Goal: Task Accomplishment & Management: Manage account settings

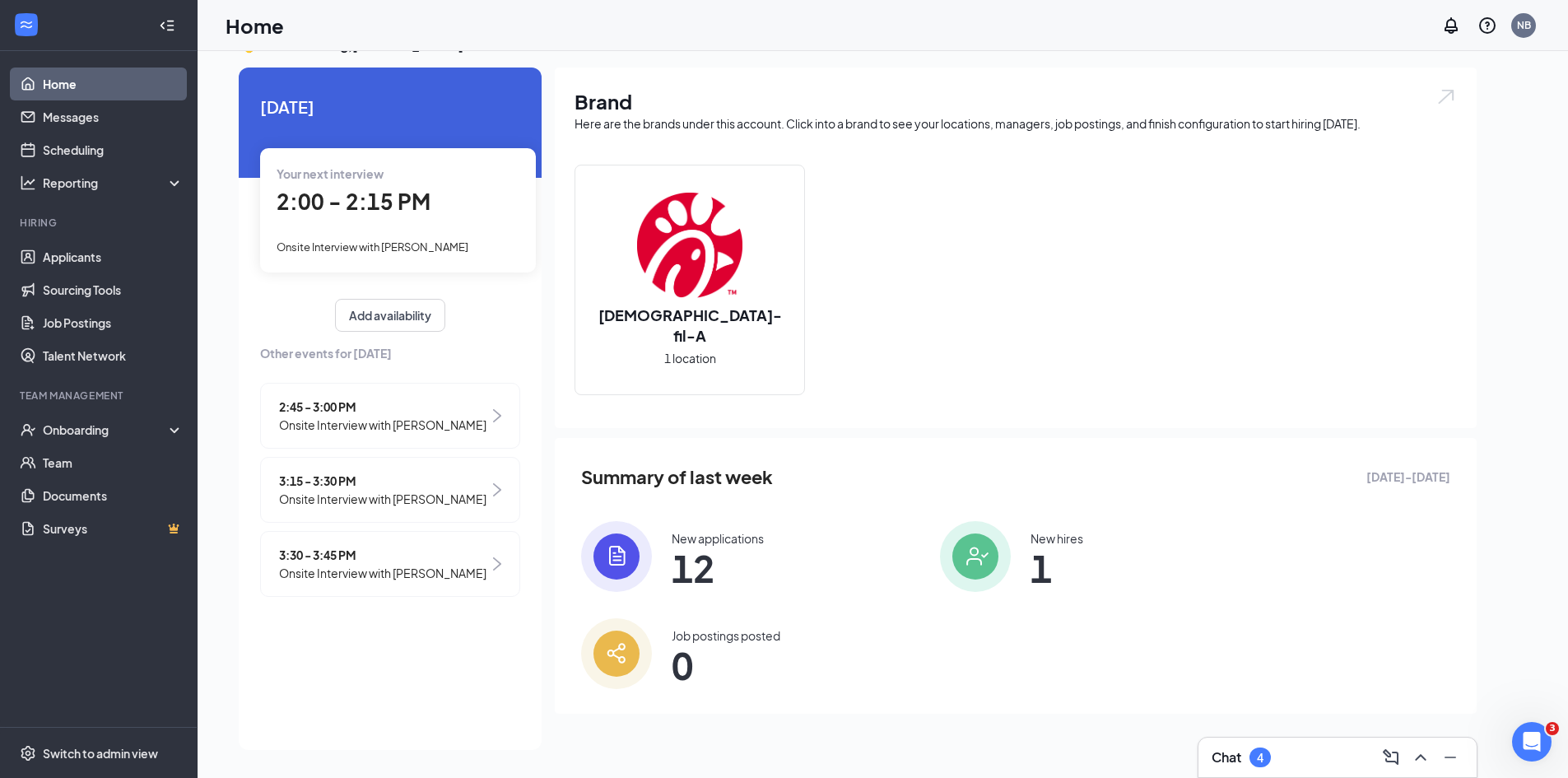
click at [1299, 769] on div "Chat 4" at bounding box center [1337, 757] width 252 height 26
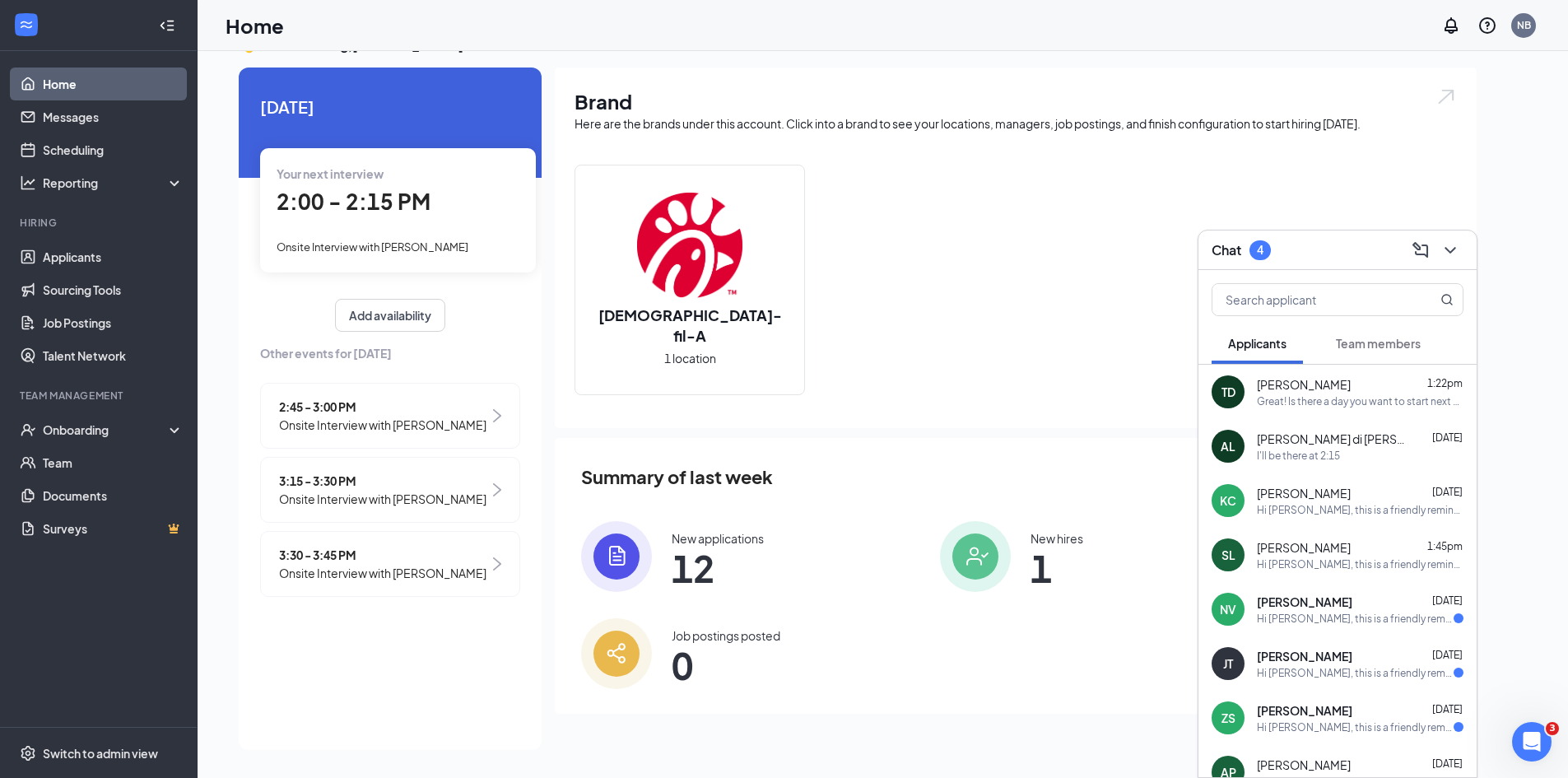
click at [1351, 418] on div "AL [PERSON_NAME] di [PERSON_NAME] [DATE] I'll be there at 2:15" at bounding box center [1338, 445] width 278 height 54
click at [1348, 388] on div "[PERSON_NAME] 1:22pm" at bounding box center [1360, 384] width 206 height 16
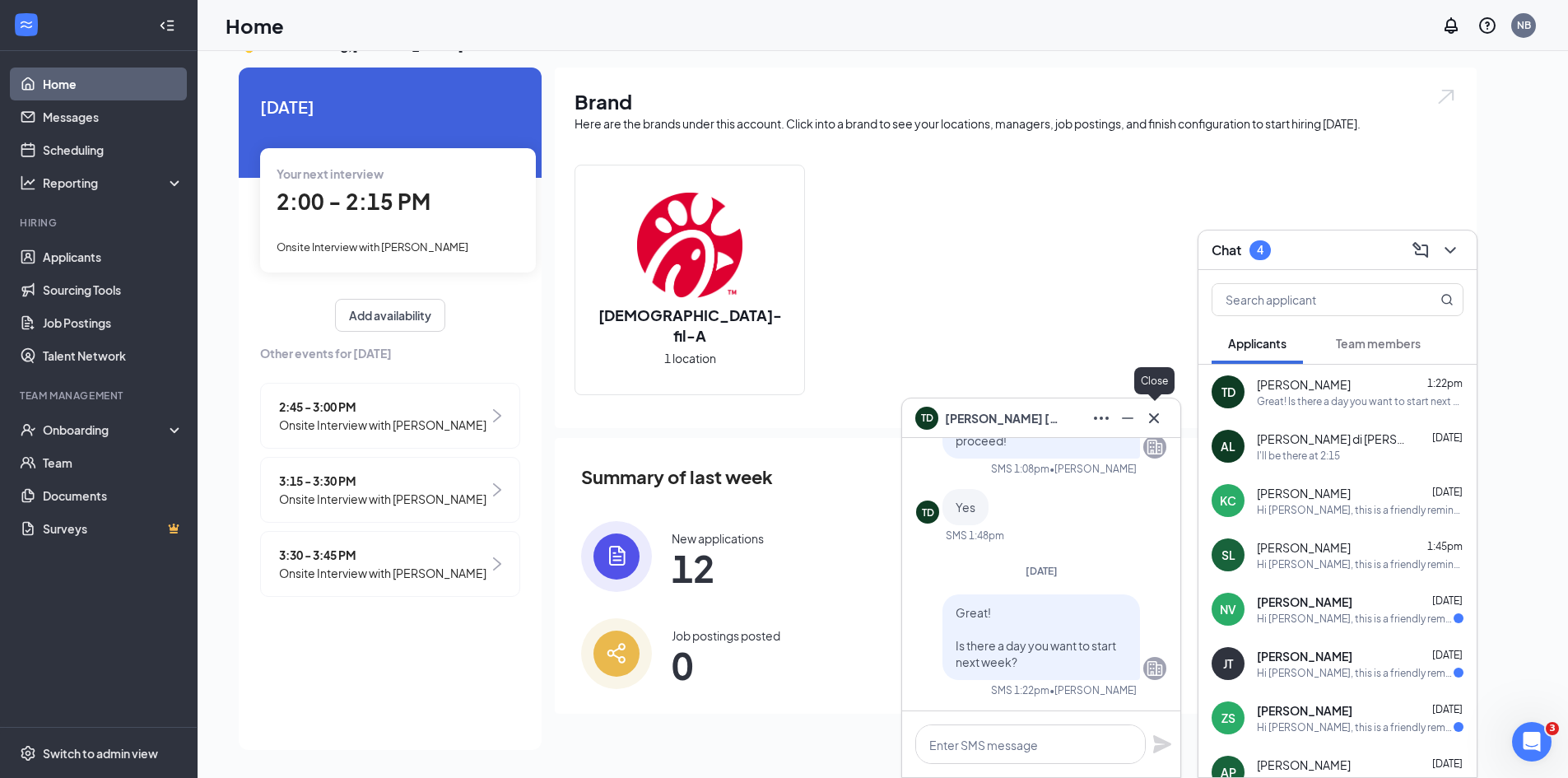
click at [1145, 407] on div at bounding box center [1153, 417] width 26 height 26
click at [1149, 415] on icon "Cross" at bounding box center [1153, 417] width 19 height 19
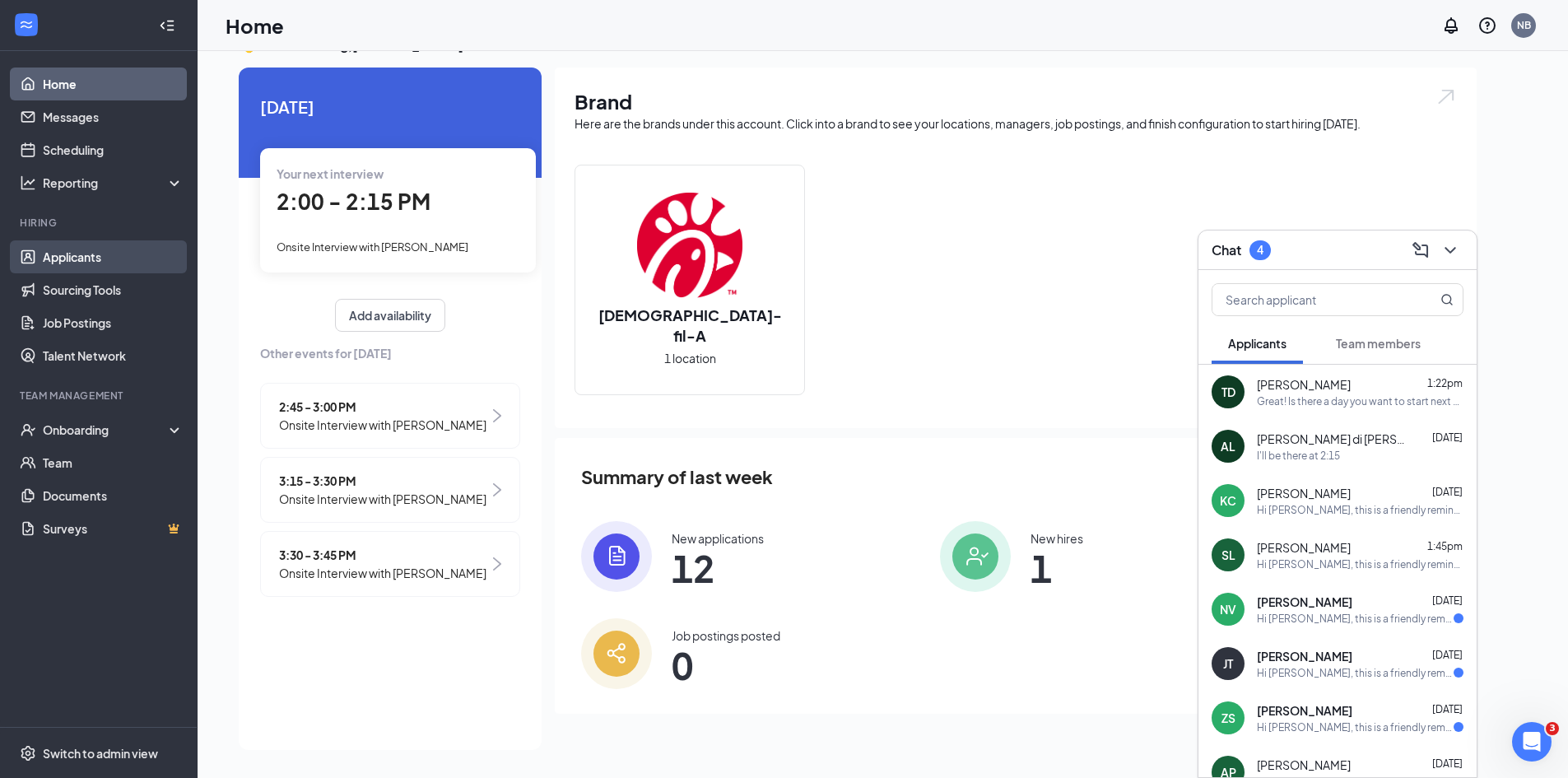
click at [133, 255] on link "Applicants" at bounding box center [113, 256] width 141 height 33
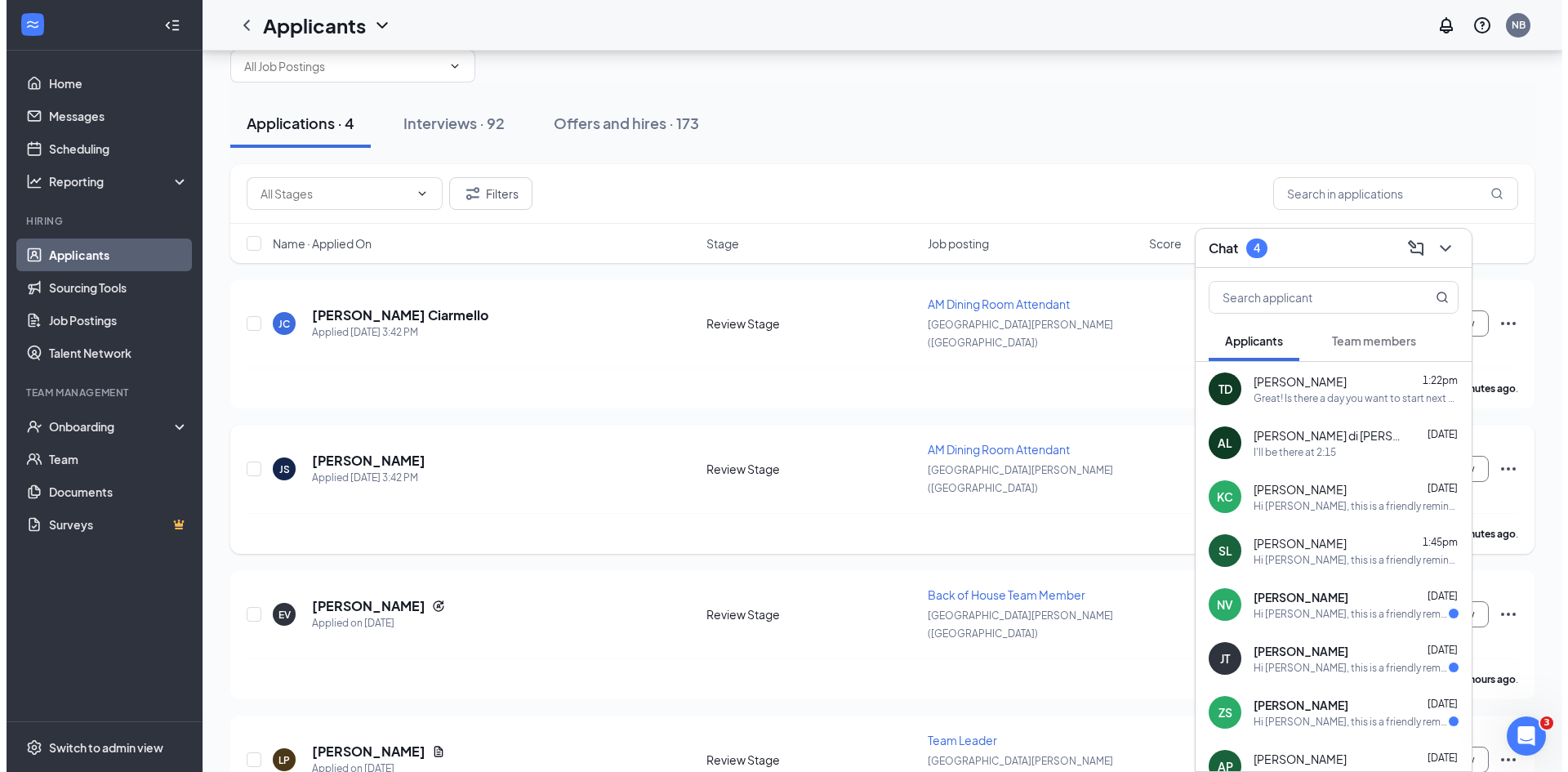
scroll to position [57, 0]
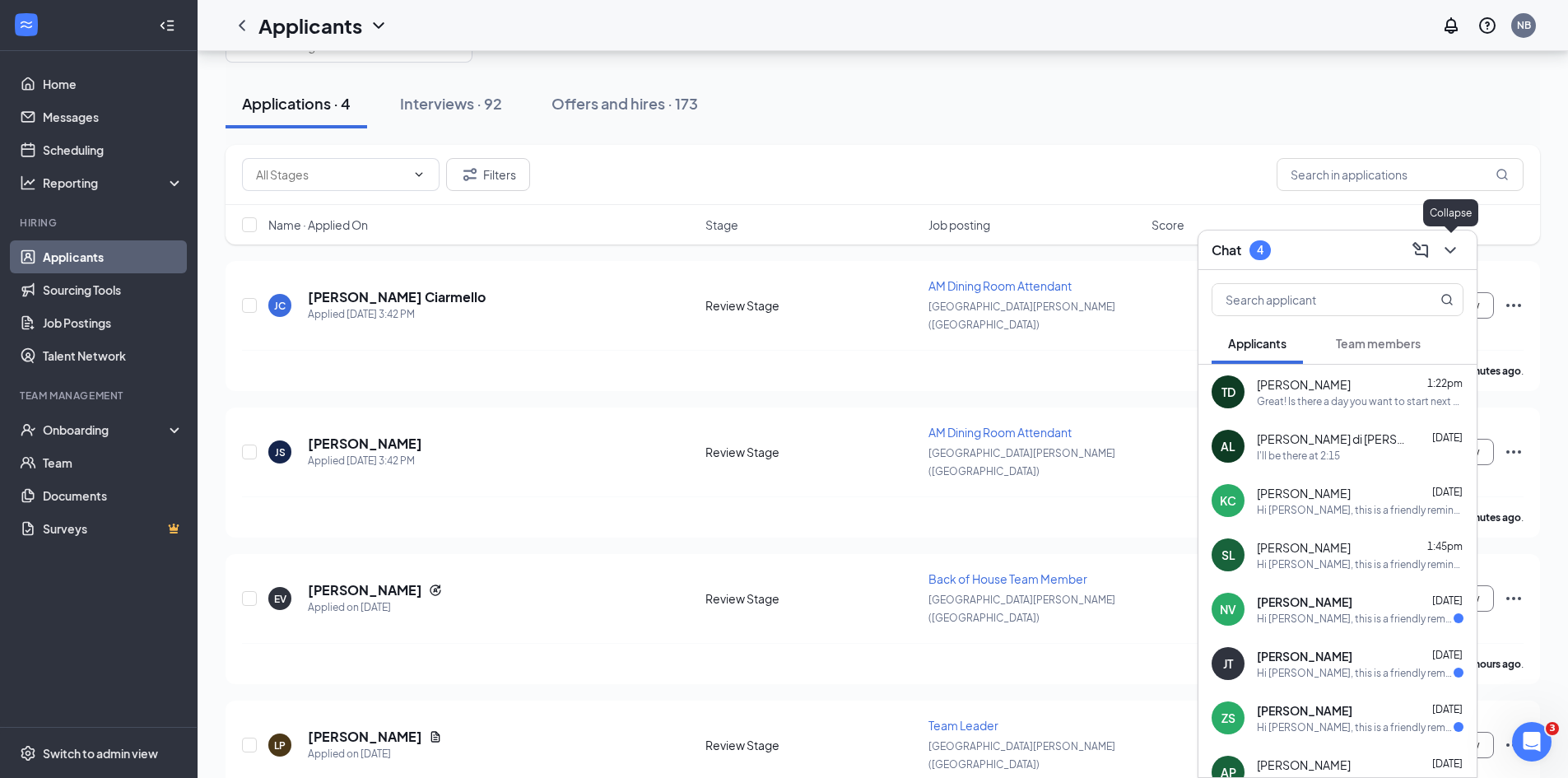
click at [1442, 245] on icon "ChevronDown" at bounding box center [1450, 250] width 19 height 19
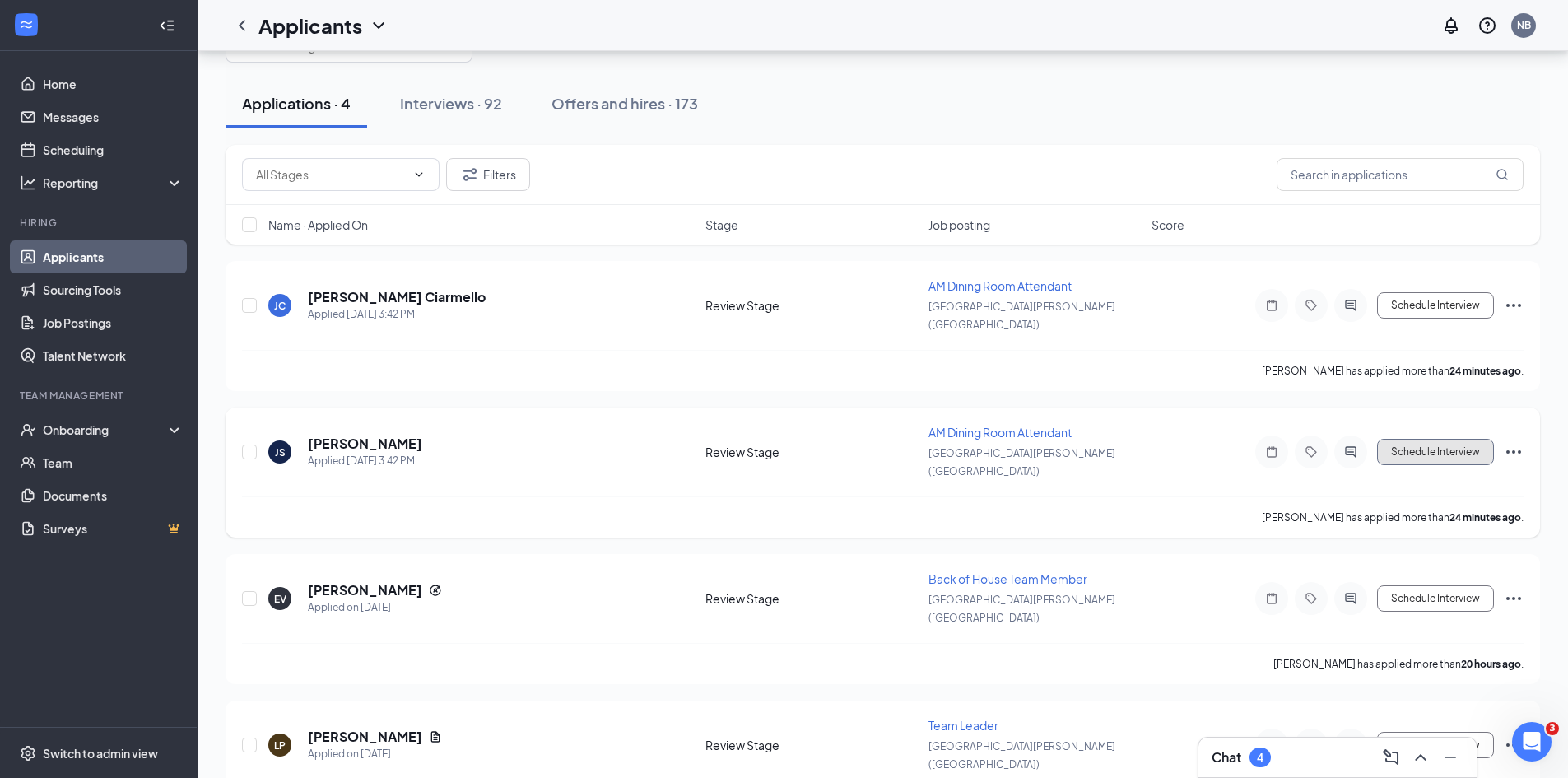
click at [1424, 439] on button "Schedule Interview" at bounding box center [1435, 451] width 117 height 26
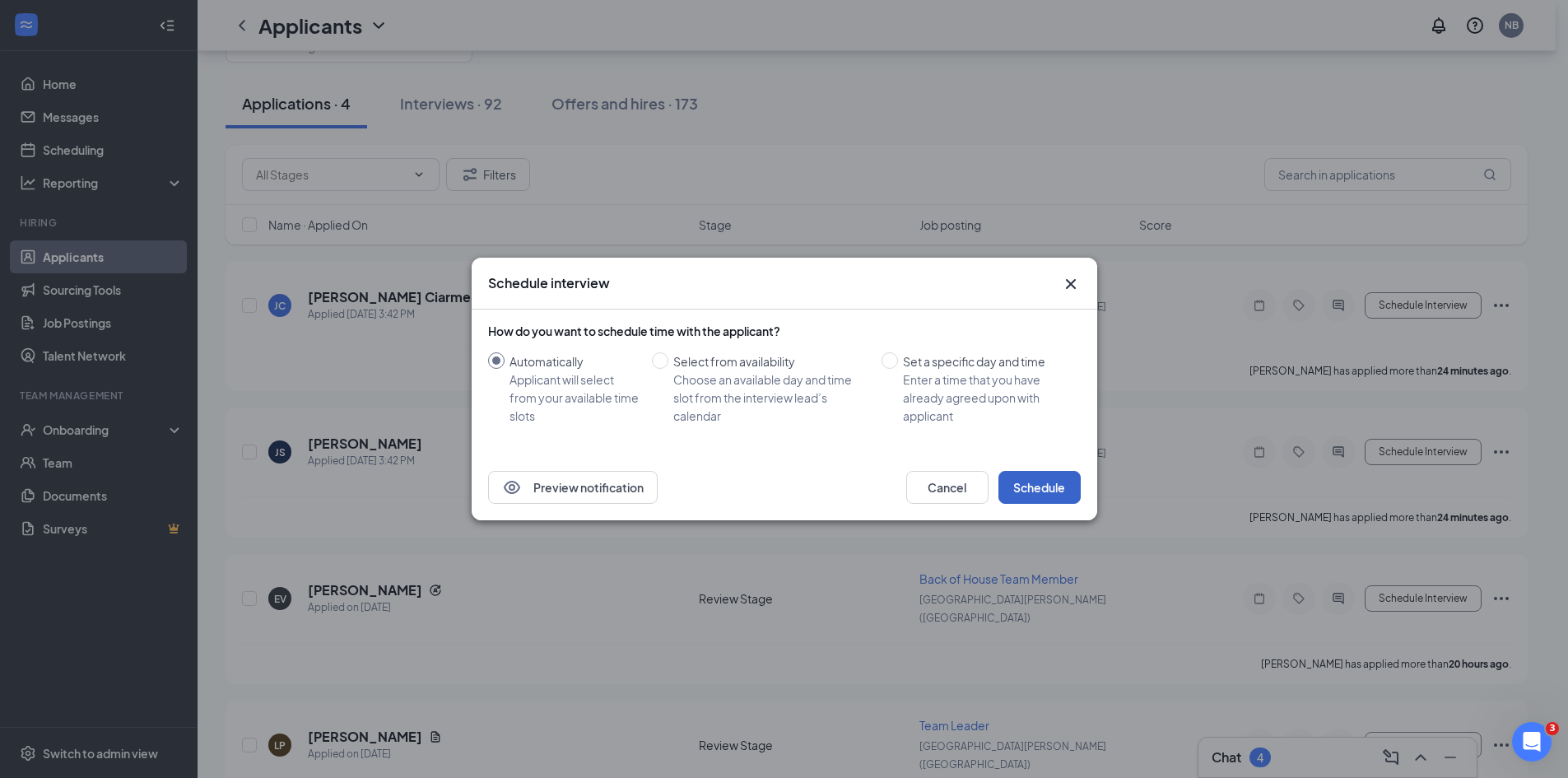
click at [1065, 488] on button "Schedule" at bounding box center [1039, 487] width 82 height 33
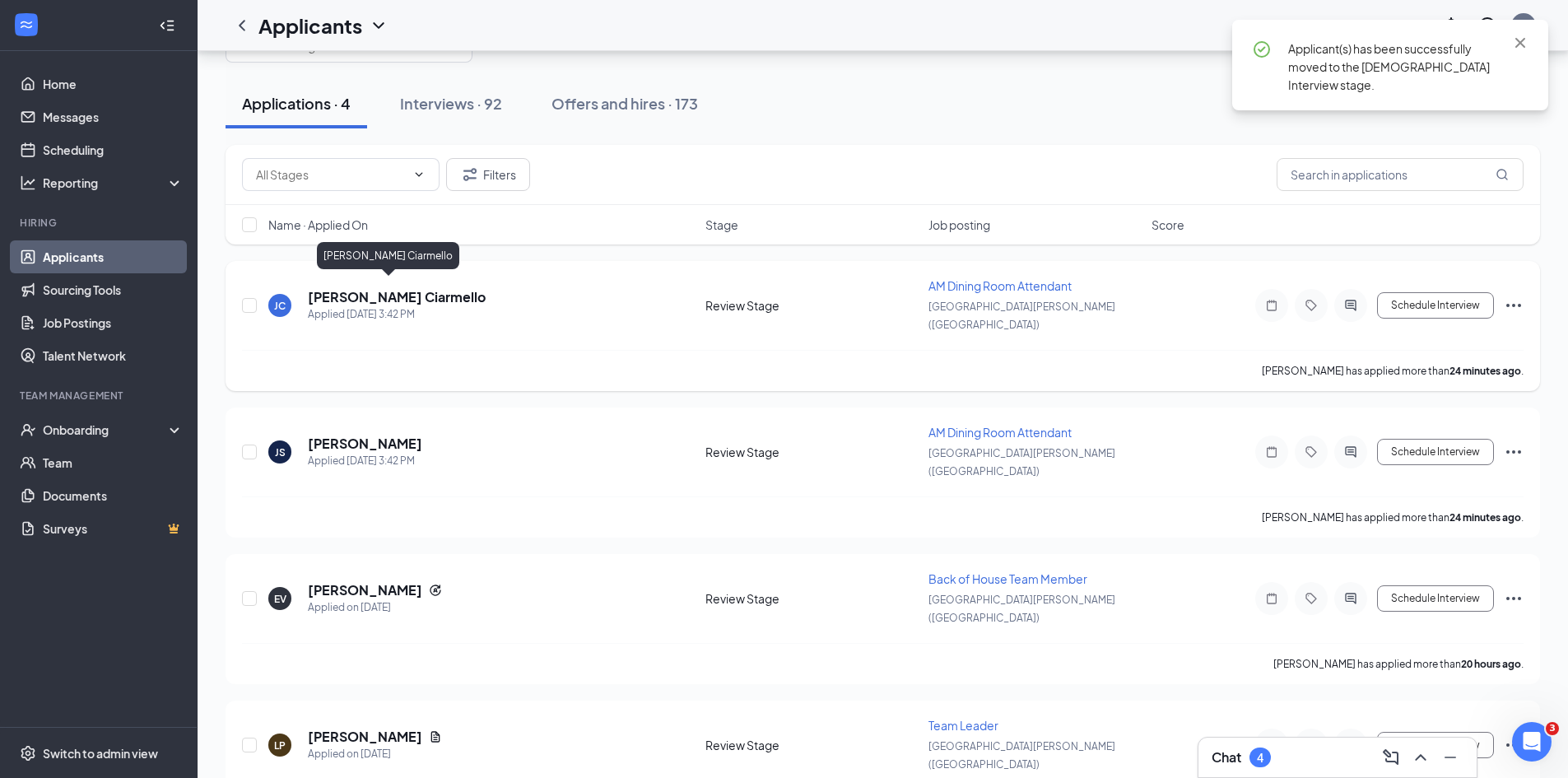
click at [381, 288] on h5 "[PERSON_NAME] Ciarmello" at bounding box center [396, 297] width 177 height 18
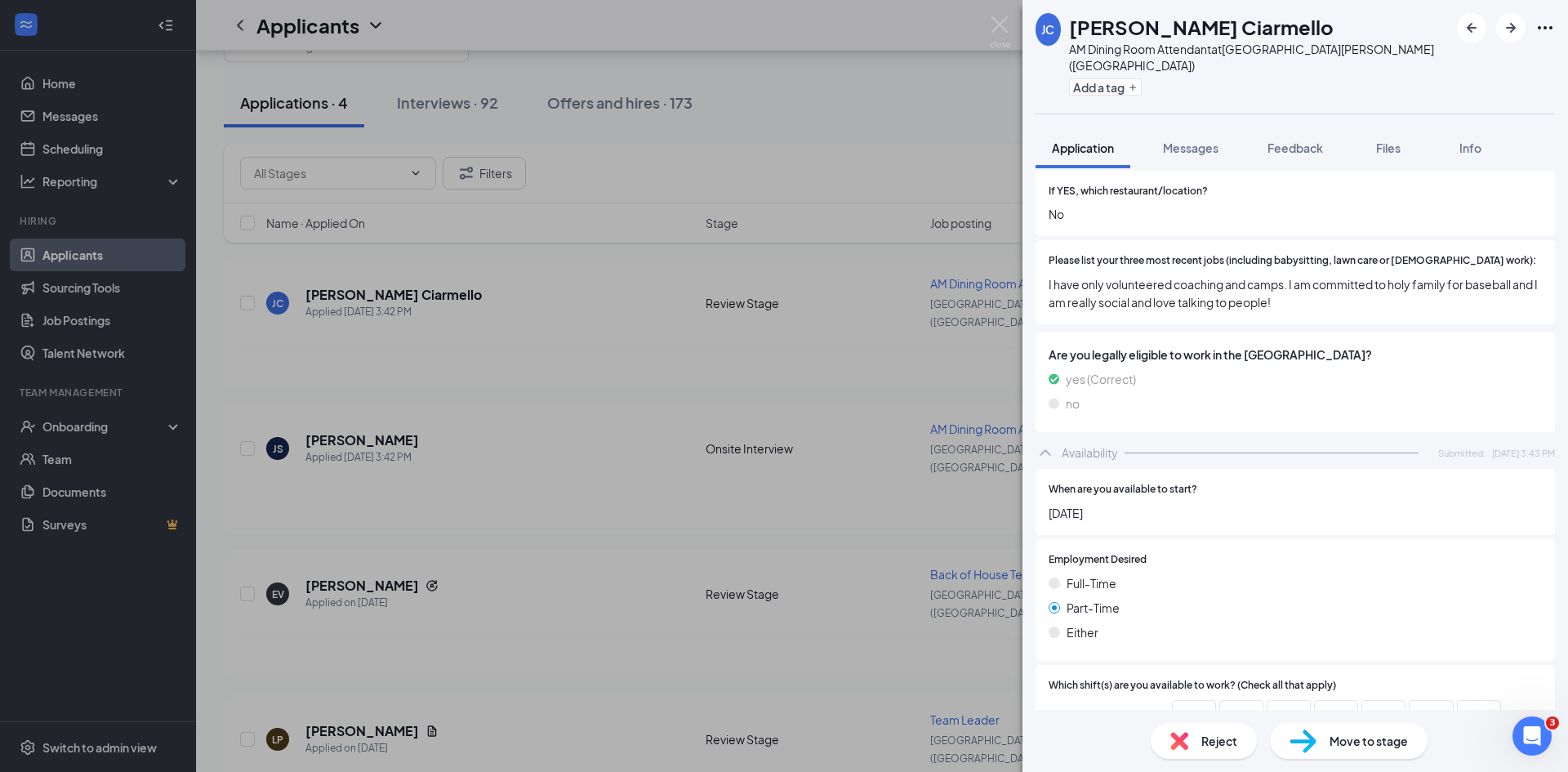
scroll to position [549, 0]
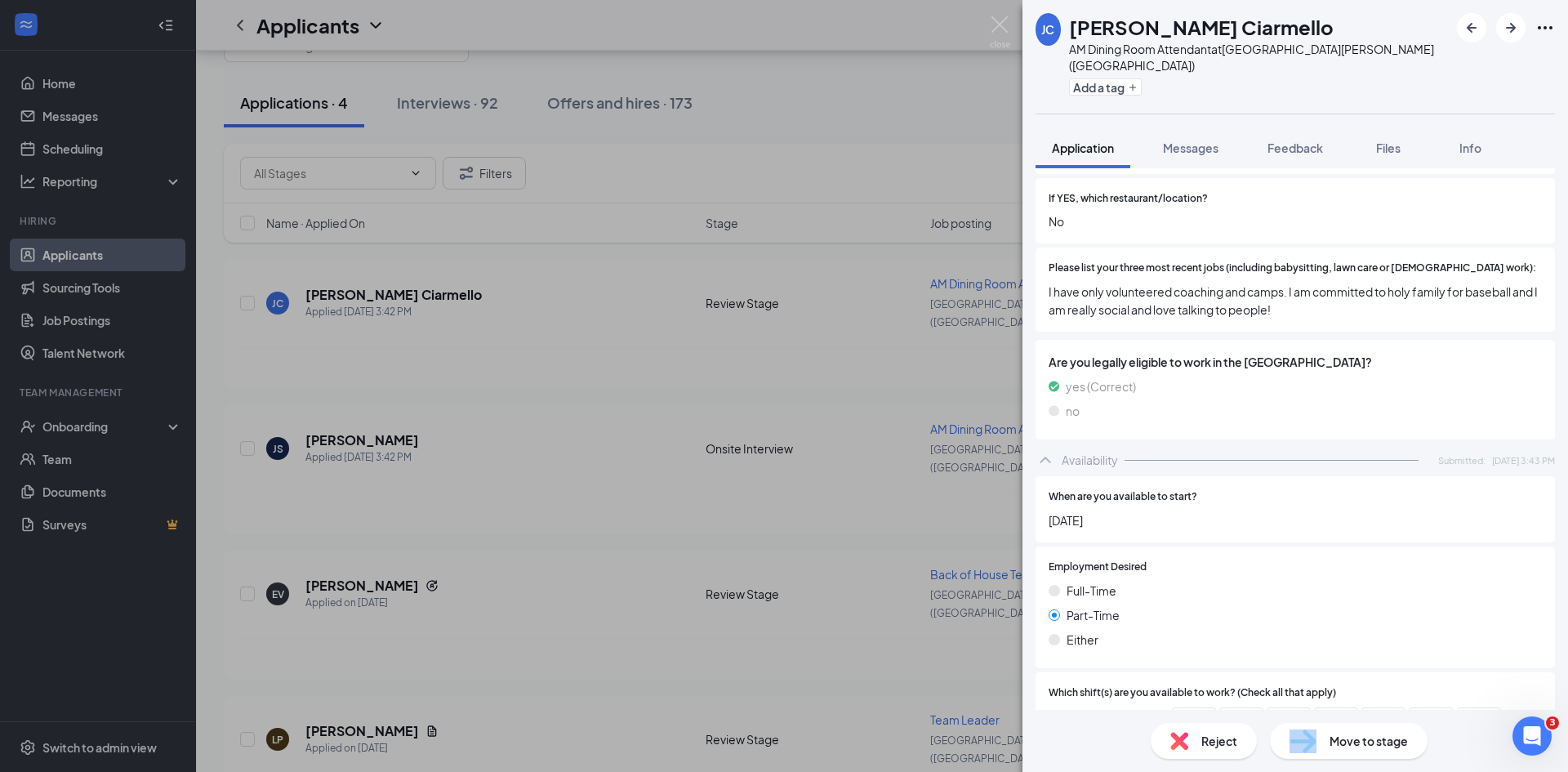
click at [1324, 755] on div "Move to stage" at bounding box center [1348, 740] width 158 height 36
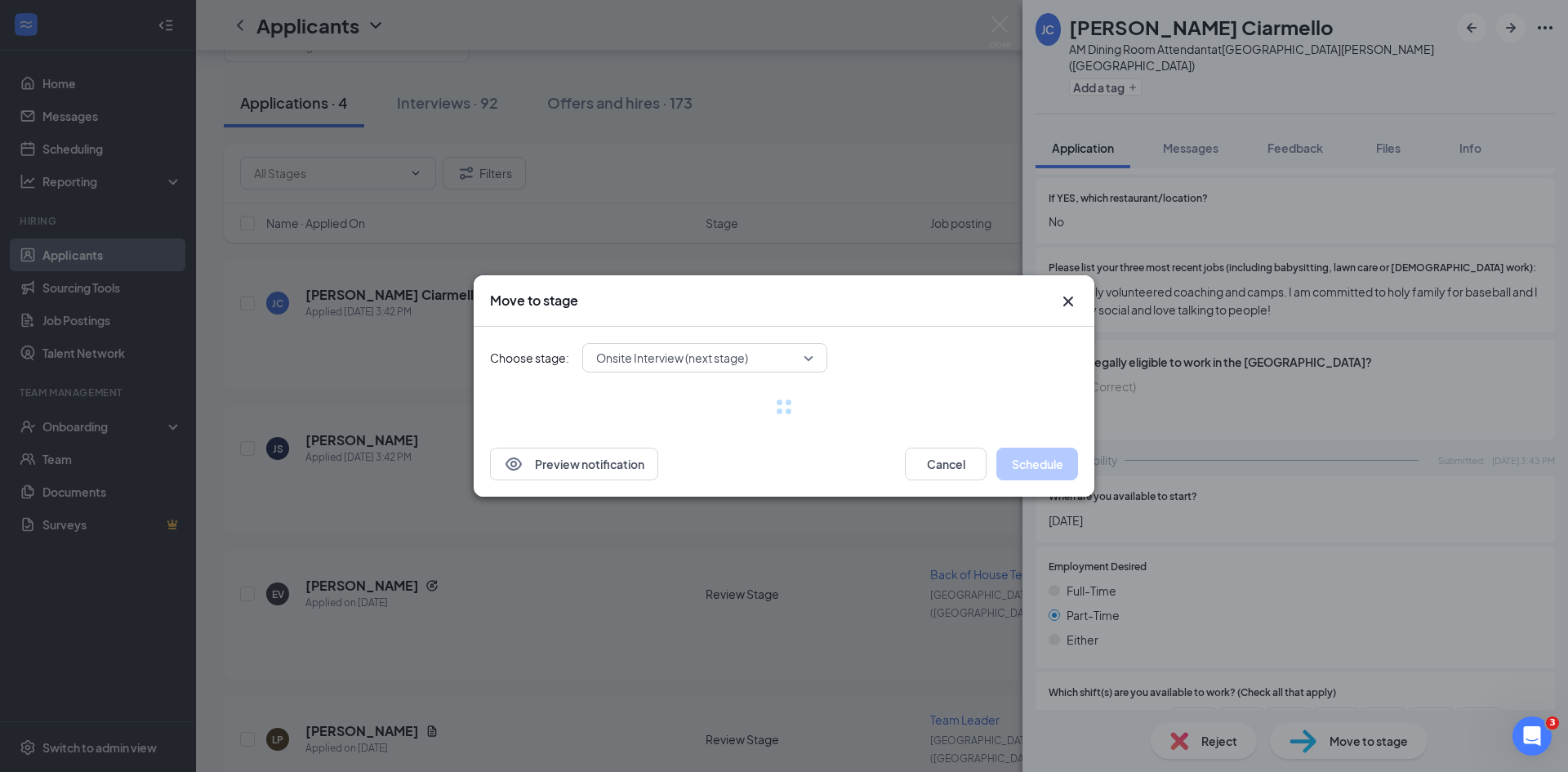
click at [1327, 743] on div "Move to stage Choose stage: Onsite Interview (next stage) Preview notification …" at bounding box center [784, 386] width 1568 height 772
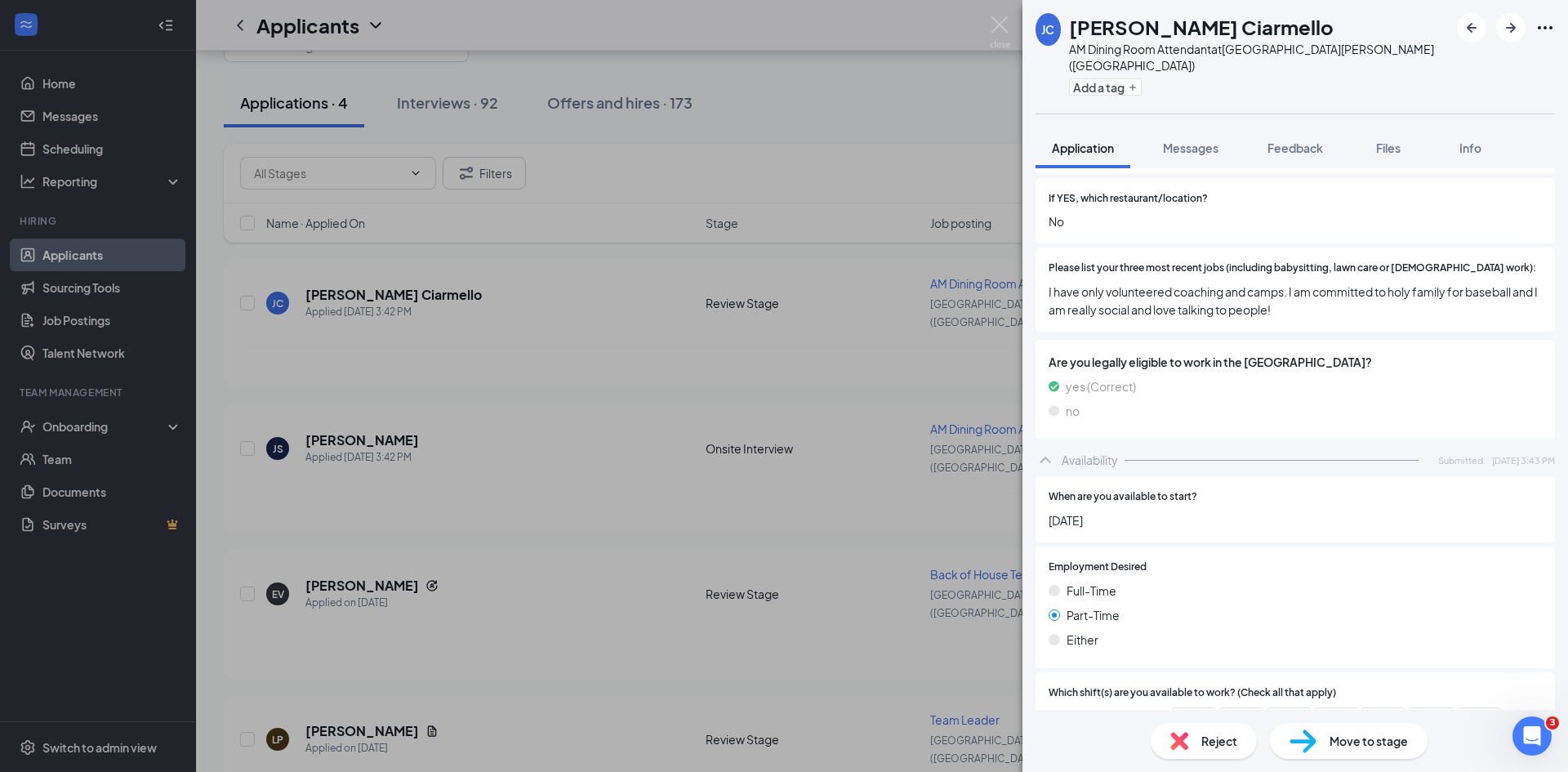
click at [1330, 759] on div "Reject Move to stage" at bounding box center [1295, 740] width 545 height 62
click at [1332, 739] on span "Move to stage" at bounding box center [1368, 740] width 78 height 18
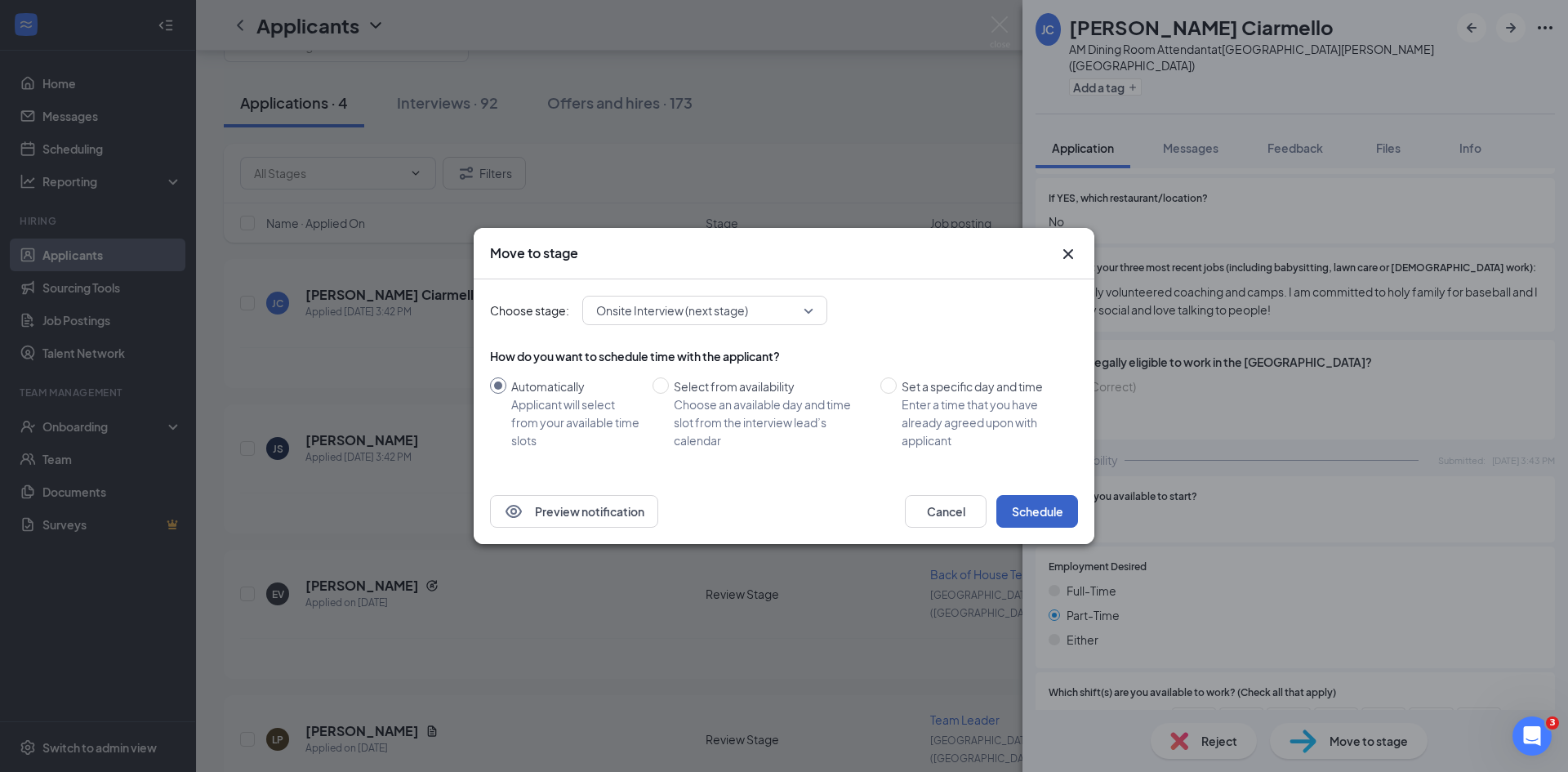
click at [1035, 518] on button "Schedule" at bounding box center [1036, 511] width 81 height 33
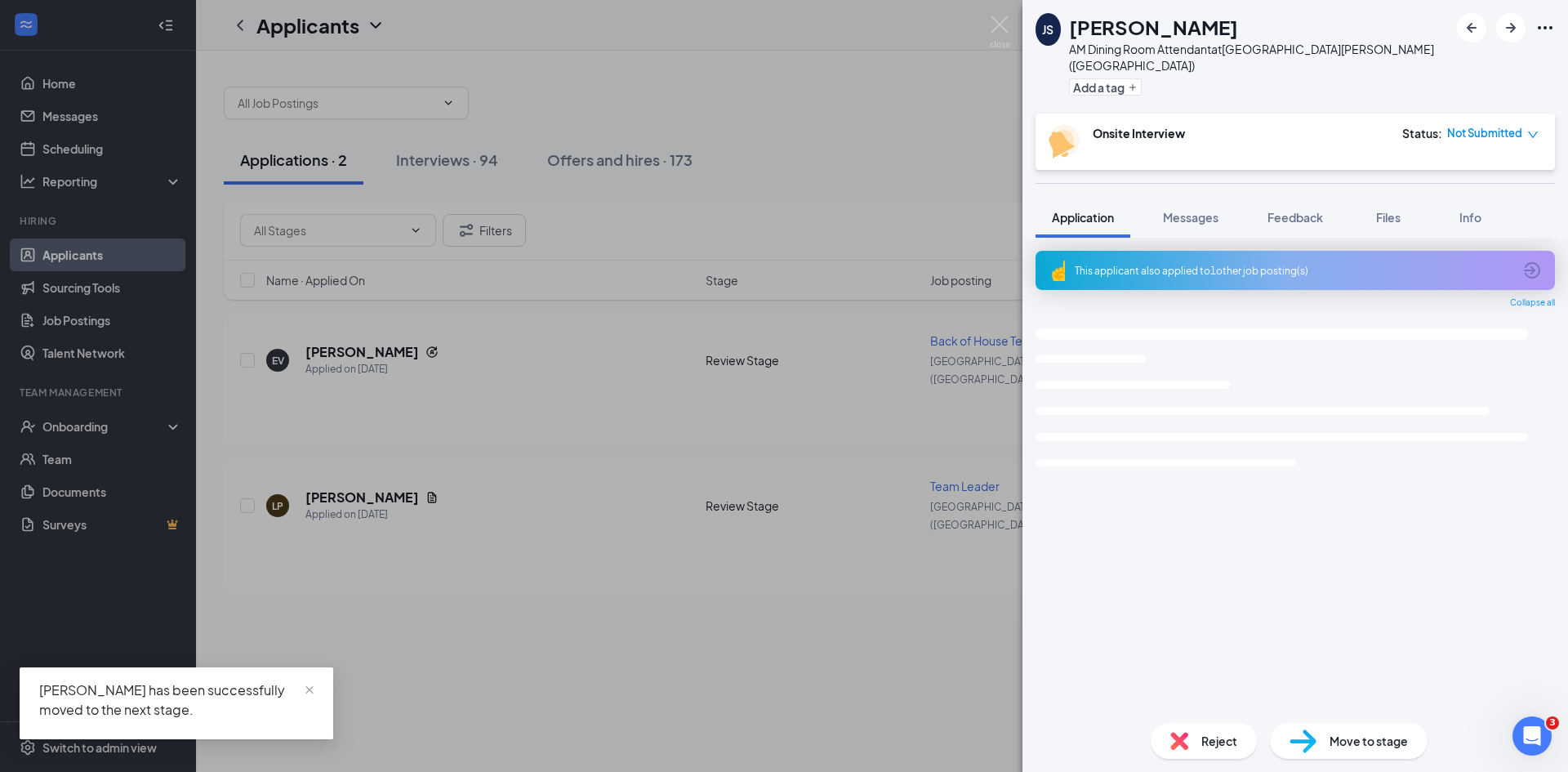
click at [732, 417] on div "JS [PERSON_NAME] AM Dining Room Attendant at [GEOGRAPHIC_DATA][PERSON_NAME] ([G…" at bounding box center [784, 386] width 1568 height 772
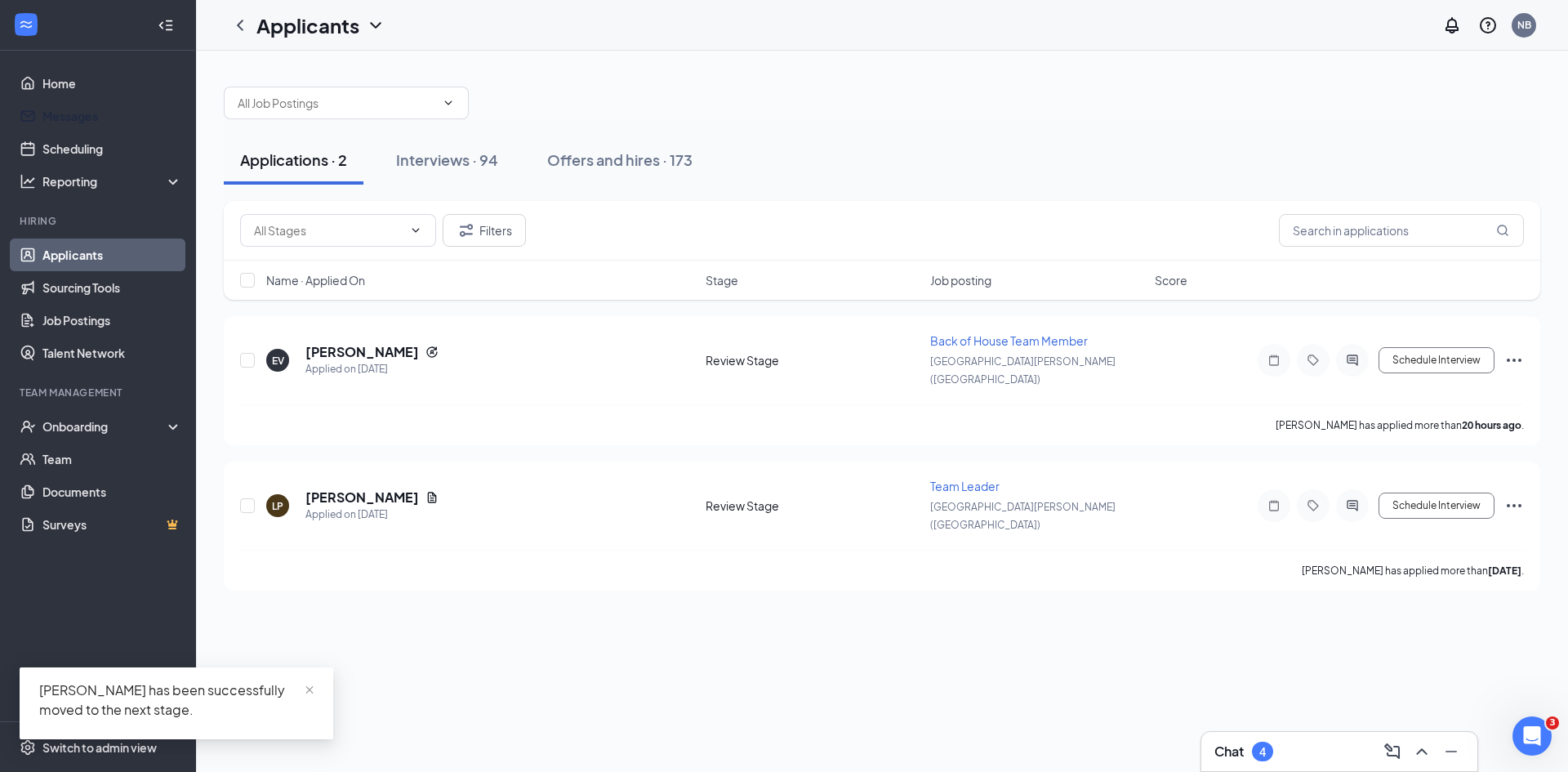
click at [25, 54] on ul "Home Messages Scheduling Reporting Hiring Applicants Sourcing Tools Job Posting…" at bounding box center [98, 386] width 195 height 671
click at [53, 98] on link "Home" at bounding box center [112, 83] width 140 height 33
